Goal: Task Accomplishment & Management: Manage account settings

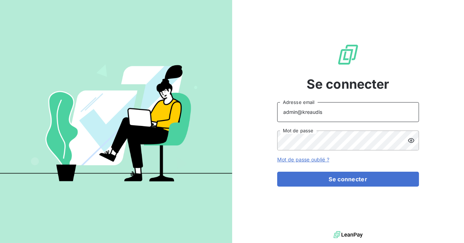
click at [328, 115] on input "admin@kreaudis" at bounding box center [348, 112] width 142 height 20
type input "admin@auditaction"
click at [325, 187] on div "Se connecter admin@auditaction Adresse email Mot de passe Mot de passe oublié ?…" at bounding box center [348, 114] width 142 height 229
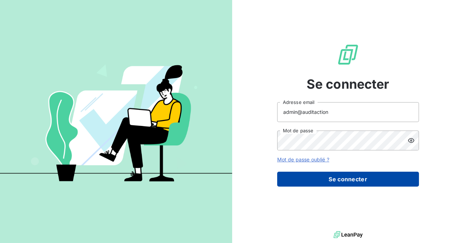
click at [325, 178] on button "Se connecter" at bounding box center [348, 179] width 142 height 15
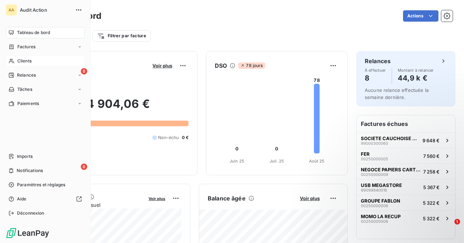
click at [34, 58] on div "Clients" at bounding box center [45, 60] width 79 height 11
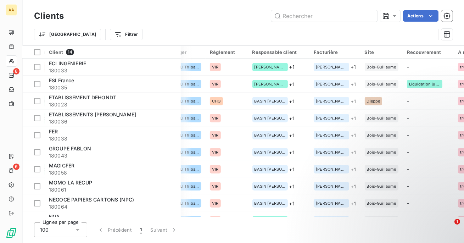
scroll to position [0, 509]
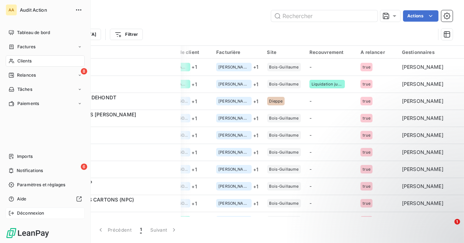
click at [33, 211] on span "Déconnexion" at bounding box center [30, 213] width 27 height 6
